Goal: Transaction & Acquisition: Purchase product/service

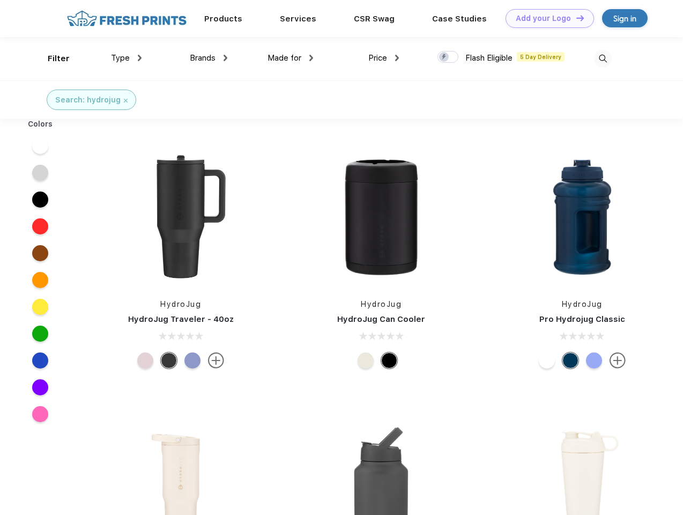
scroll to position [1, 0]
click at [546, 18] on link "Add your Logo Design Tool" at bounding box center [550, 18] width 88 height 19
click at [0, 0] on div "Design Tool" at bounding box center [0, 0] width 0 height 0
click at [575, 18] on link "Add your Logo Design Tool" at bounding box center [550, 18] width 88 height 19
click at [51, 58] on div "Filter" at bounding box center [59, 59] width 22 height 12
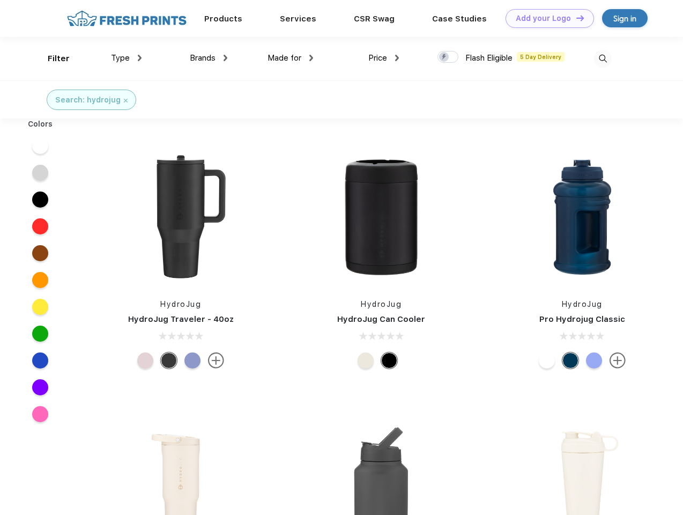
click at [127, 58] on span "Type" at bounding box center [120, 58] width 19 height 10
click at [209, 58] on span "Brands" at bounding box center [203, 58] width 26 height 10
click at [291, 58] on span "Made for" at bounding box center [285, 58] width 34 height 10
click at [384, 58] on span "Price" at bounding box center [377, 58] width 19 height 10
click at [448, 57] on div at bounding box center [448, 57] width 21 height 12
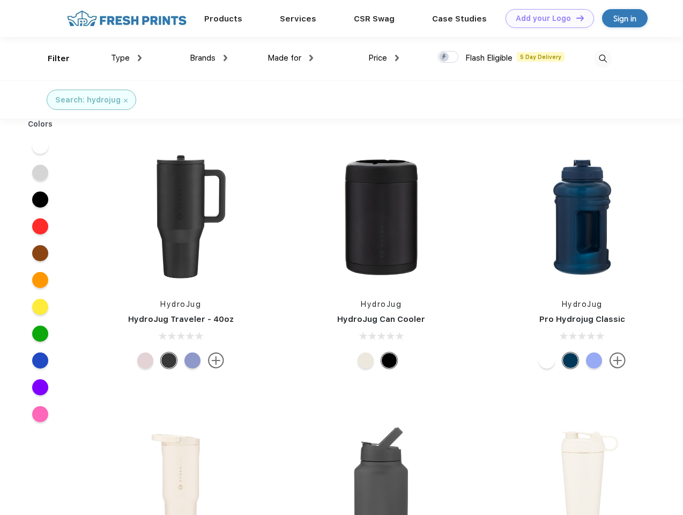
click at [445, 57] on input "checkbox" at bounding box center [441, 53] width 7 height 7
click at [603, 58] on img at bounding box center [603, 59] width 18 height 18
